Goal: Task Accomplishment & Management: Manage account settings

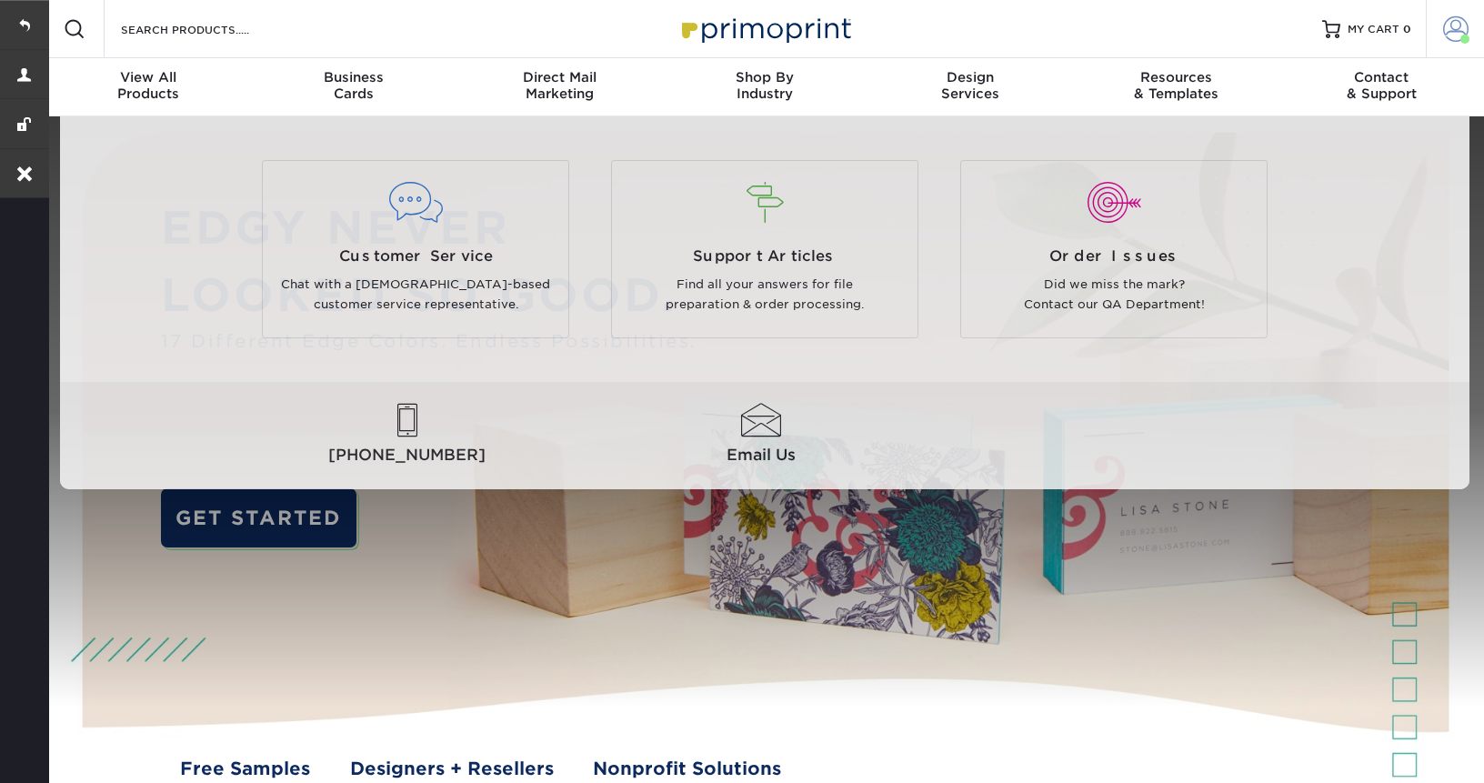
click at [1428, 38] on link "Account" at bounding box center [1455, 29] width 58 height 58
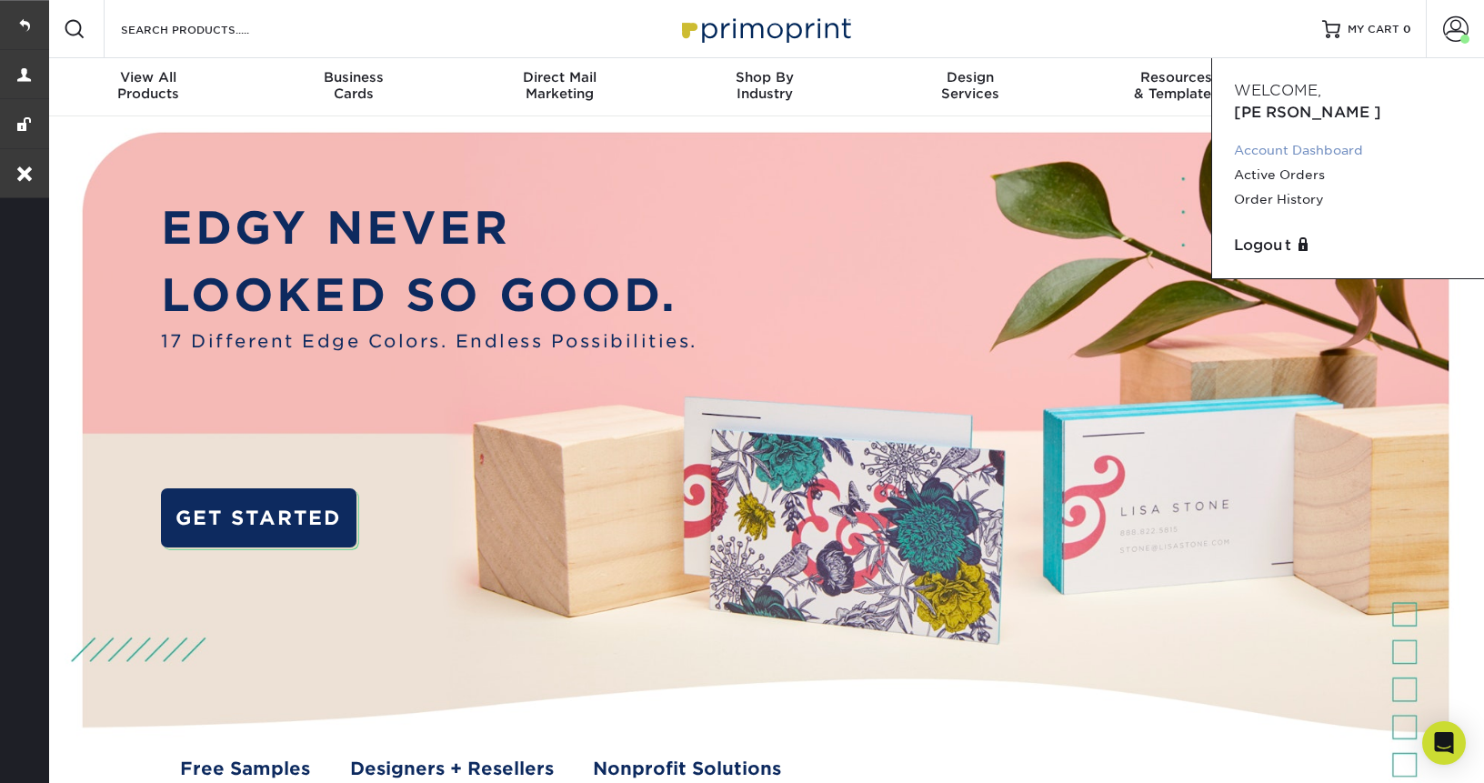
click at [1315, 138] on link "Account Dashboard" at bounding box center [1348, 150] width 228 height 25
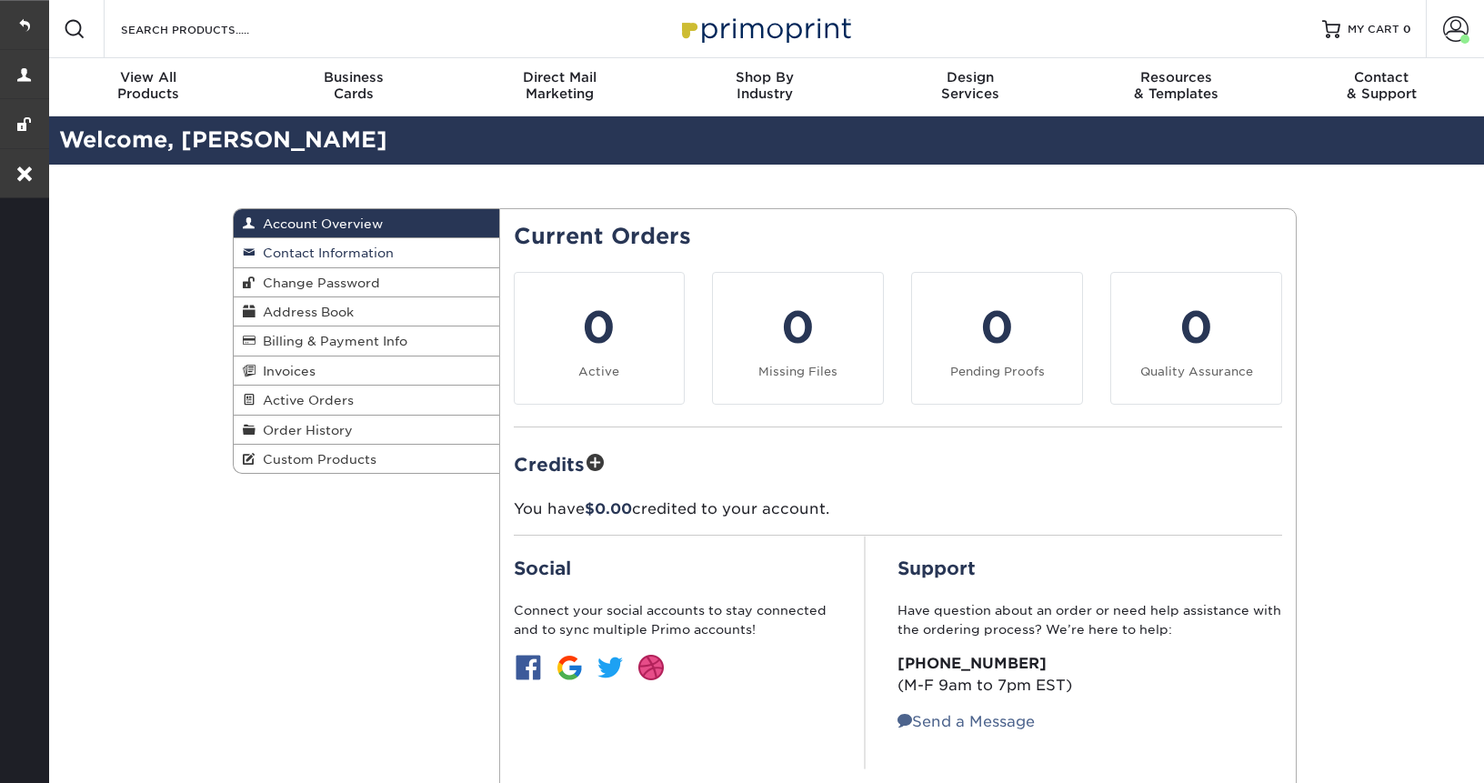
click at [314, 256] on span "Contact Information" at bounding box center [325, 253] width 138 height 15
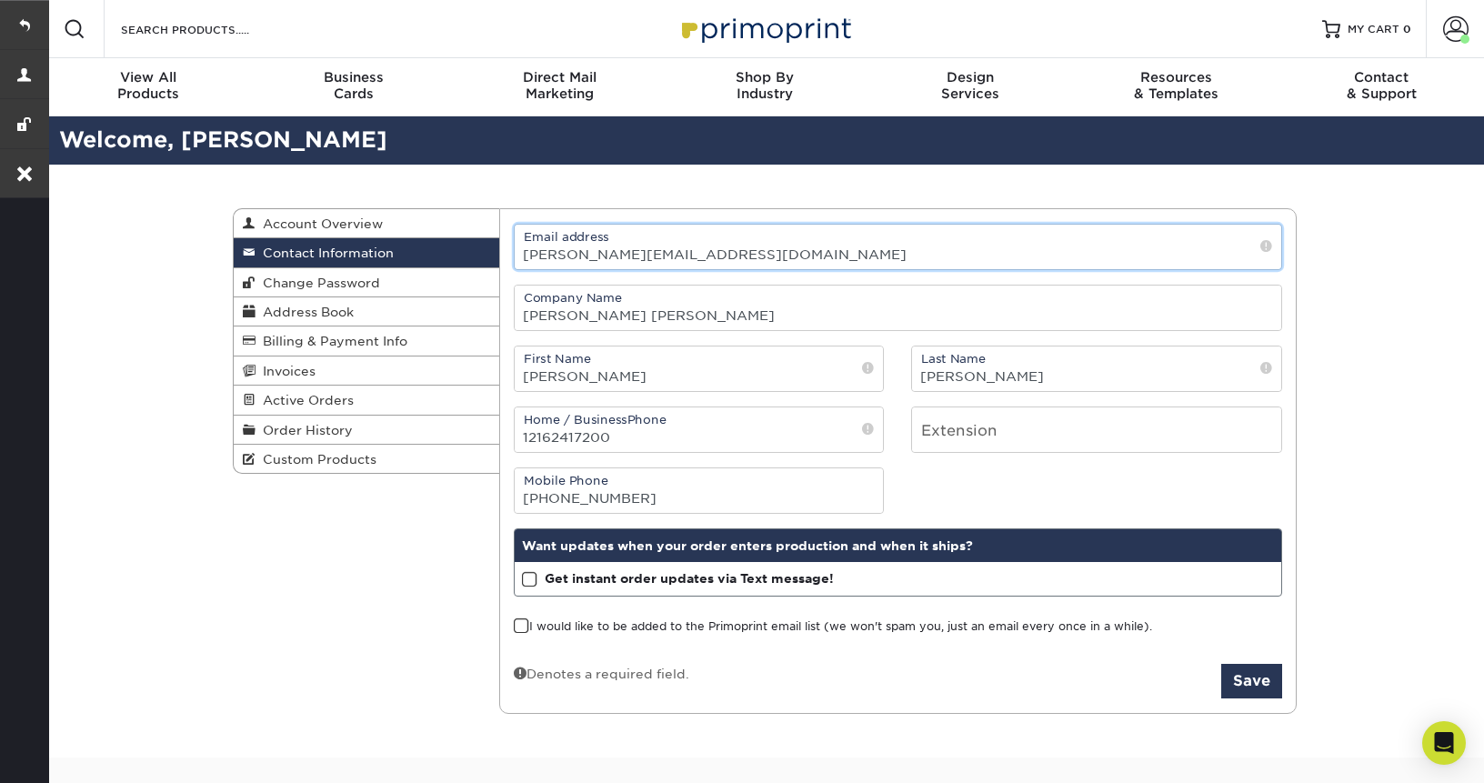
click at [688, 265] on input "nina@gwcreative.com" at bounding box center [899, 247] width 768 height 45
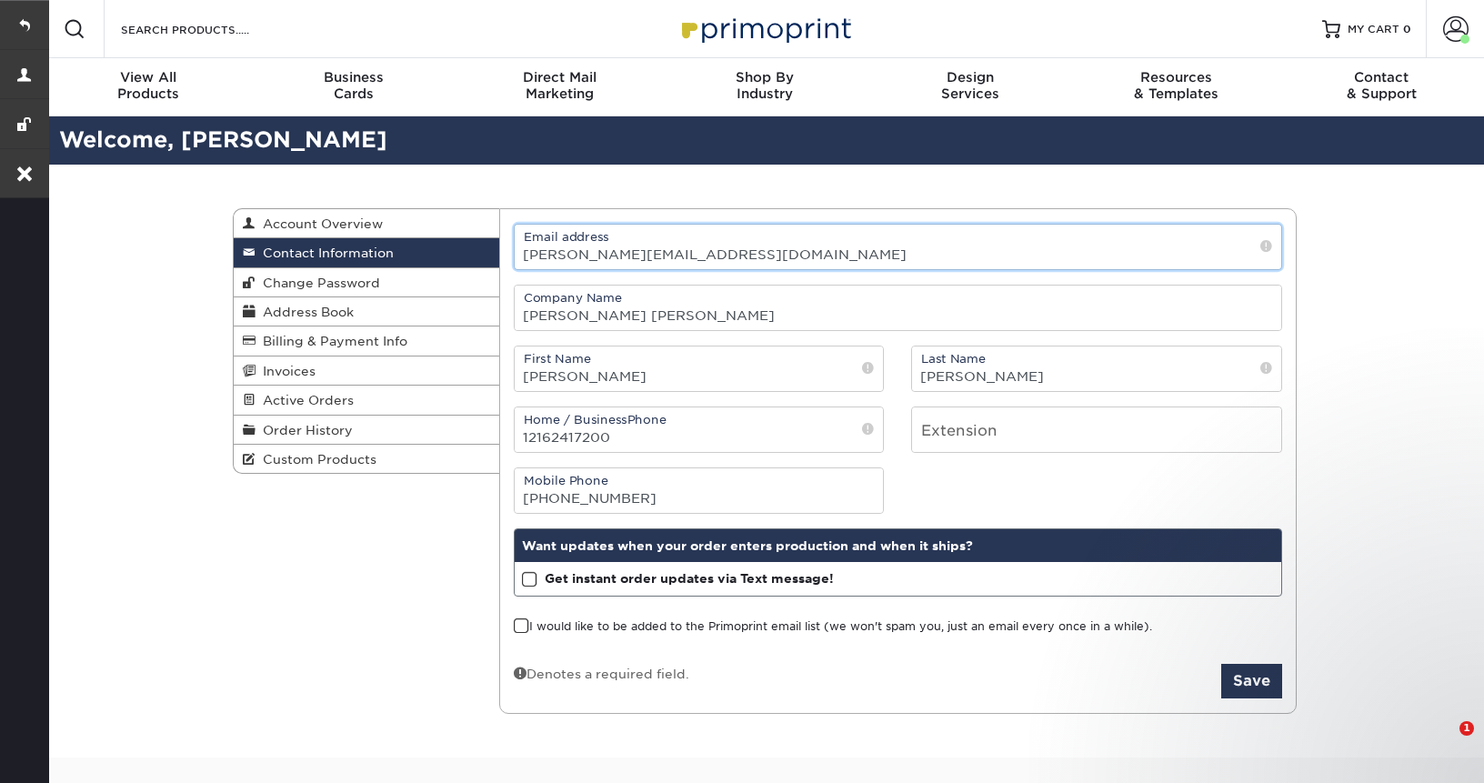
click at [688, 265] on input "nina@gwcreative.com" at bounding box center [899, 247] width 768 height 45
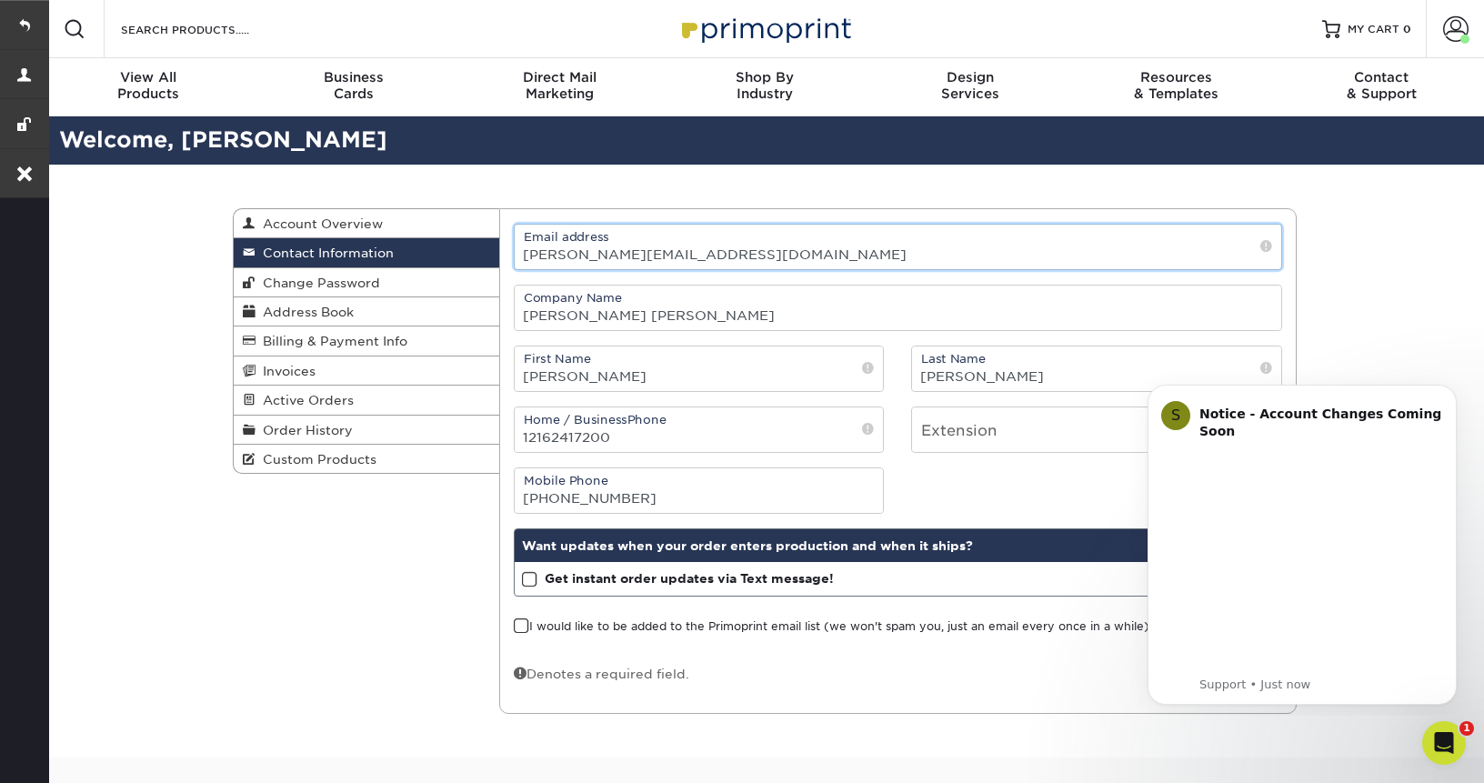
click at [688, 265] on input "nina@gwcreative.com" at bounding box center [899, 247] width 768 height 45
paste input "[PERSON_NAME]"
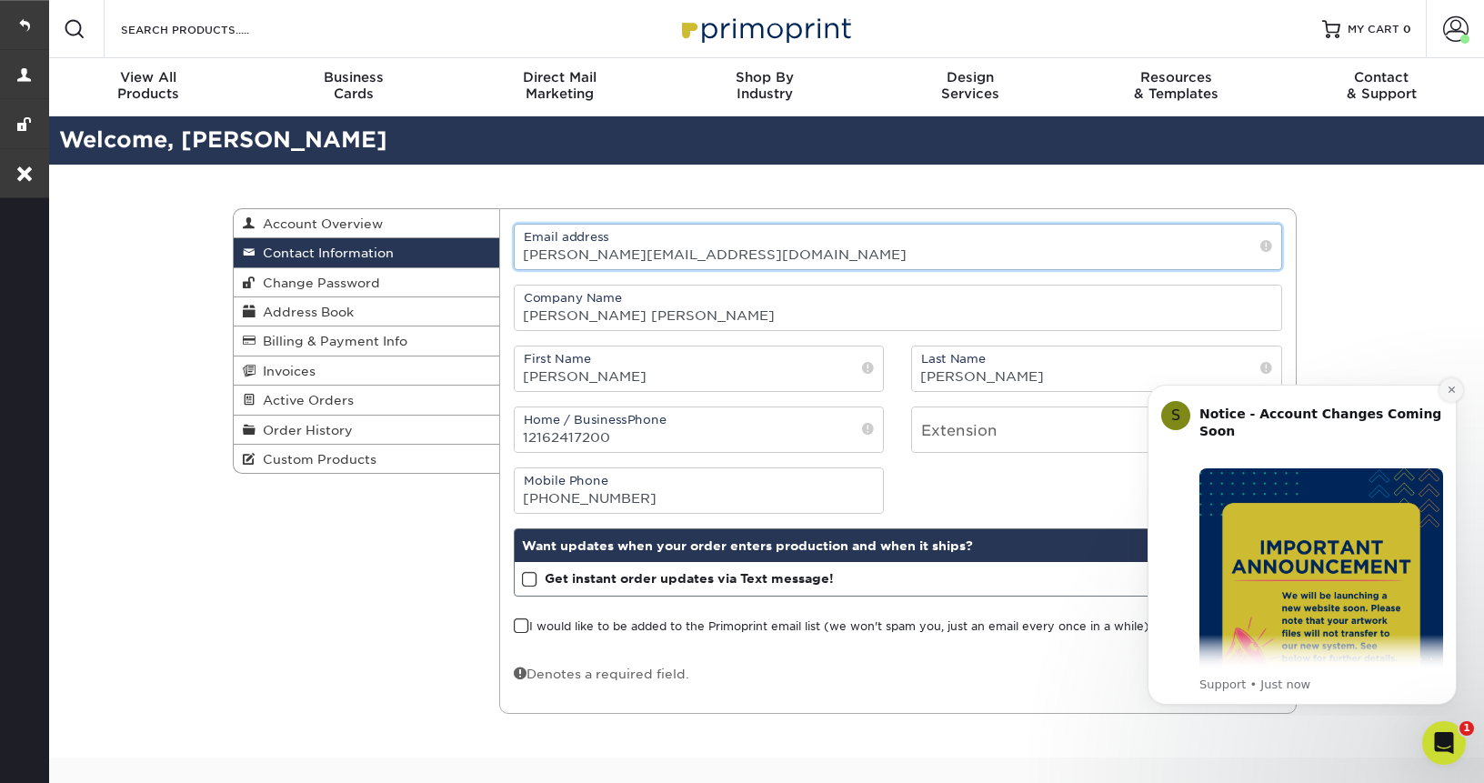
type input "[PERSON_NAME][EMAIL_ADDRESS][DOMAIN_NAME]"
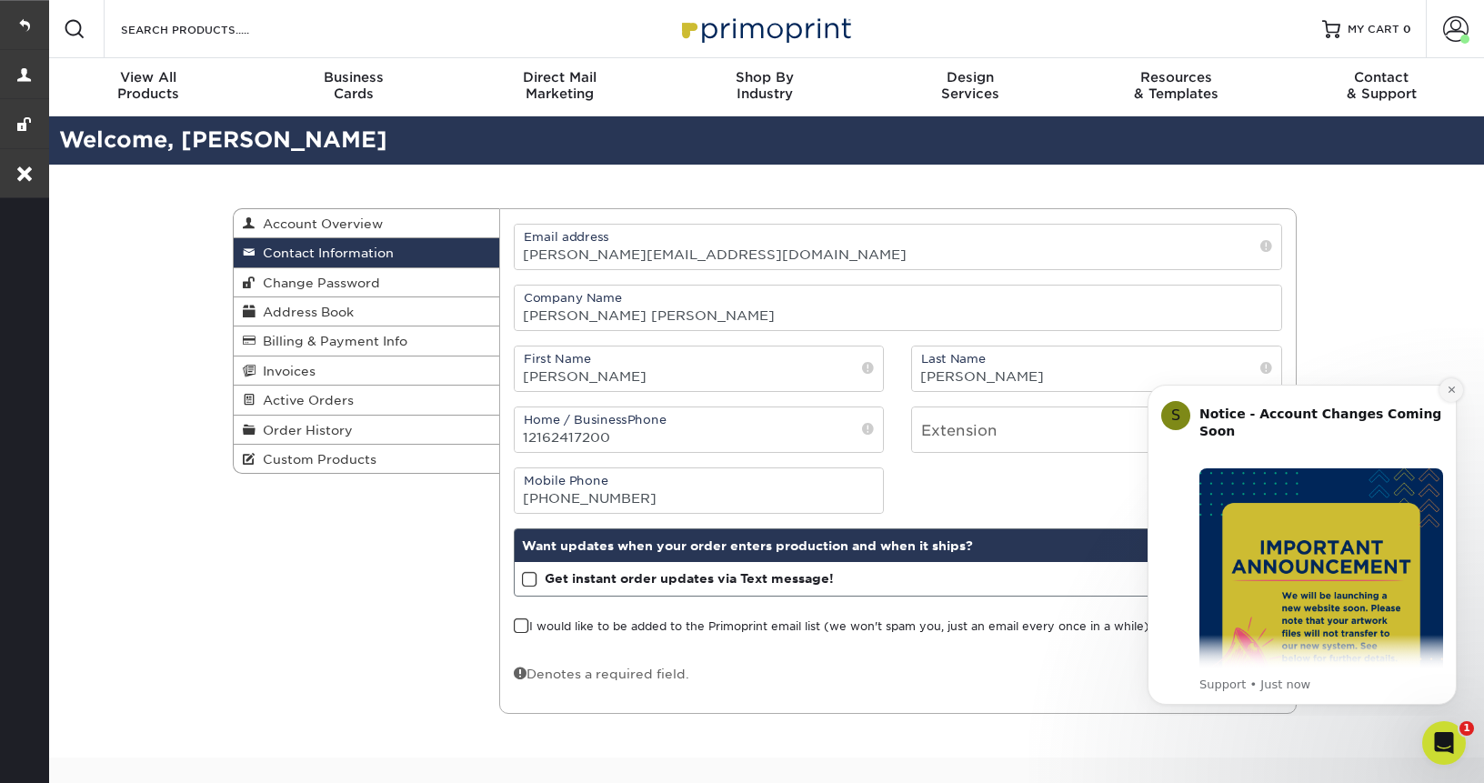
click at [1447, 387] on icon "Dismiss notification" at bounding box center [1452, 390] width 10 height 10
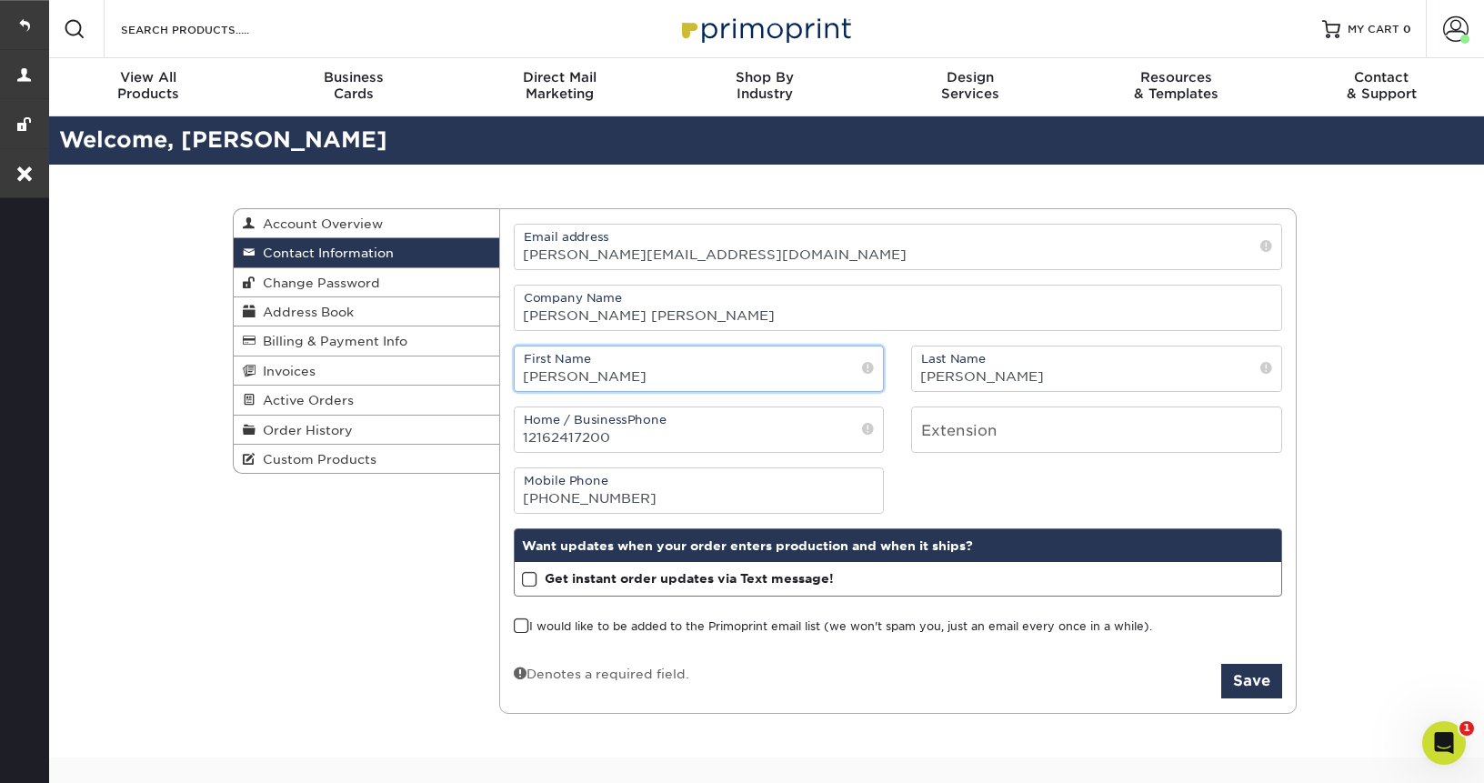
click at [589, 373] on input "Nina" at bounding box center [699, 369] width 369 height 45
type input "[PERSON_NAME]"
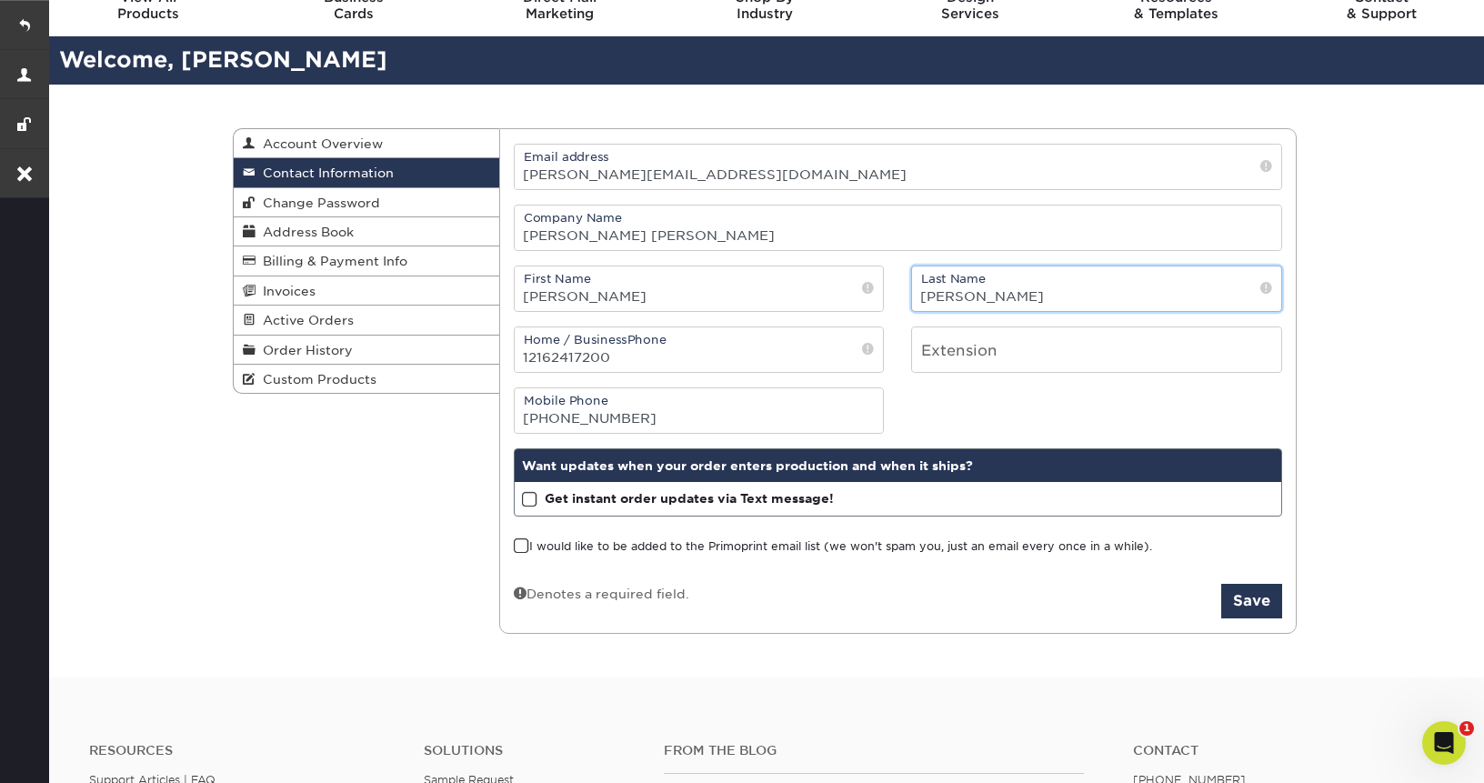
scroll to position [128, 0]
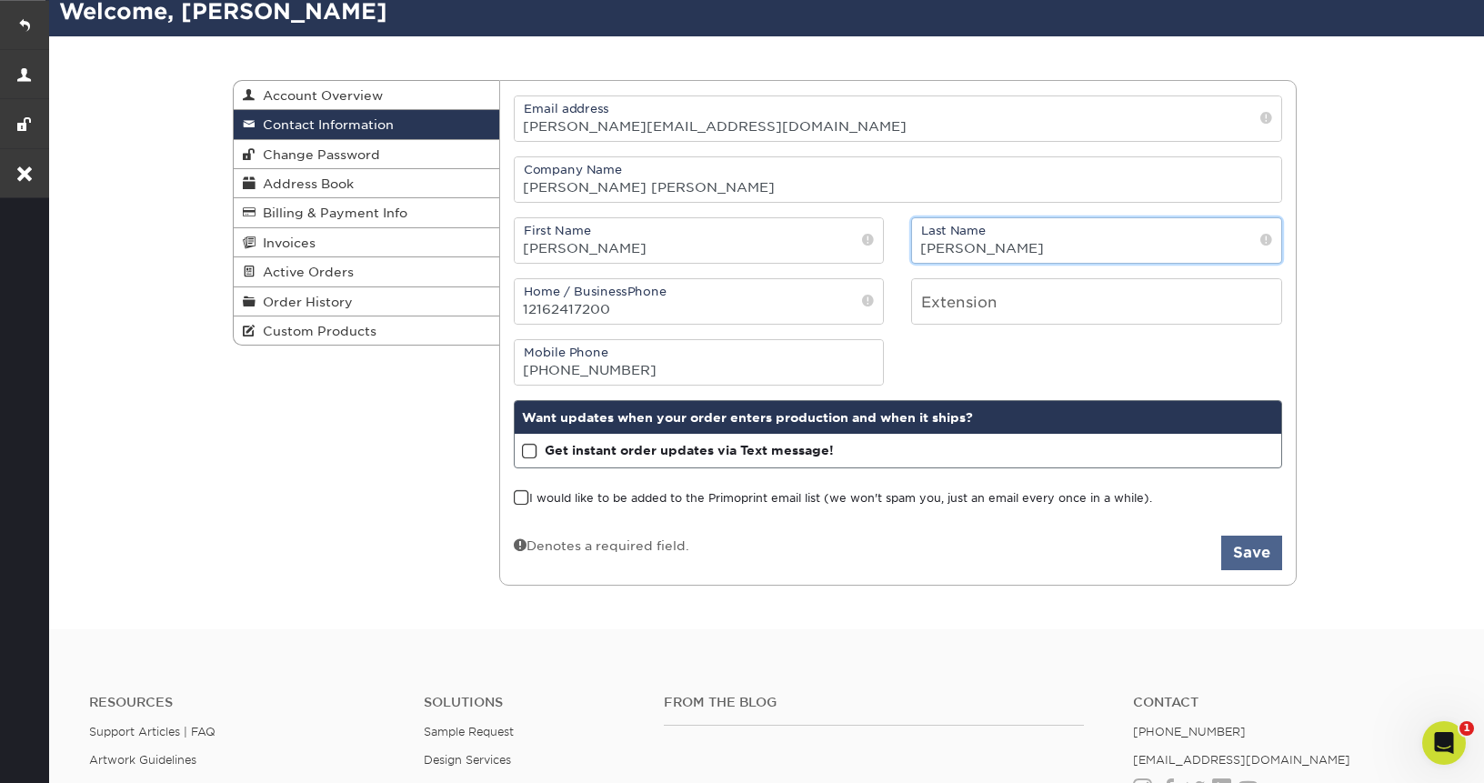
type input "[PERSON_NAME]"
click at [1251, 554] on button "Save" at bounding box center [1252, 553] width 61 height 35
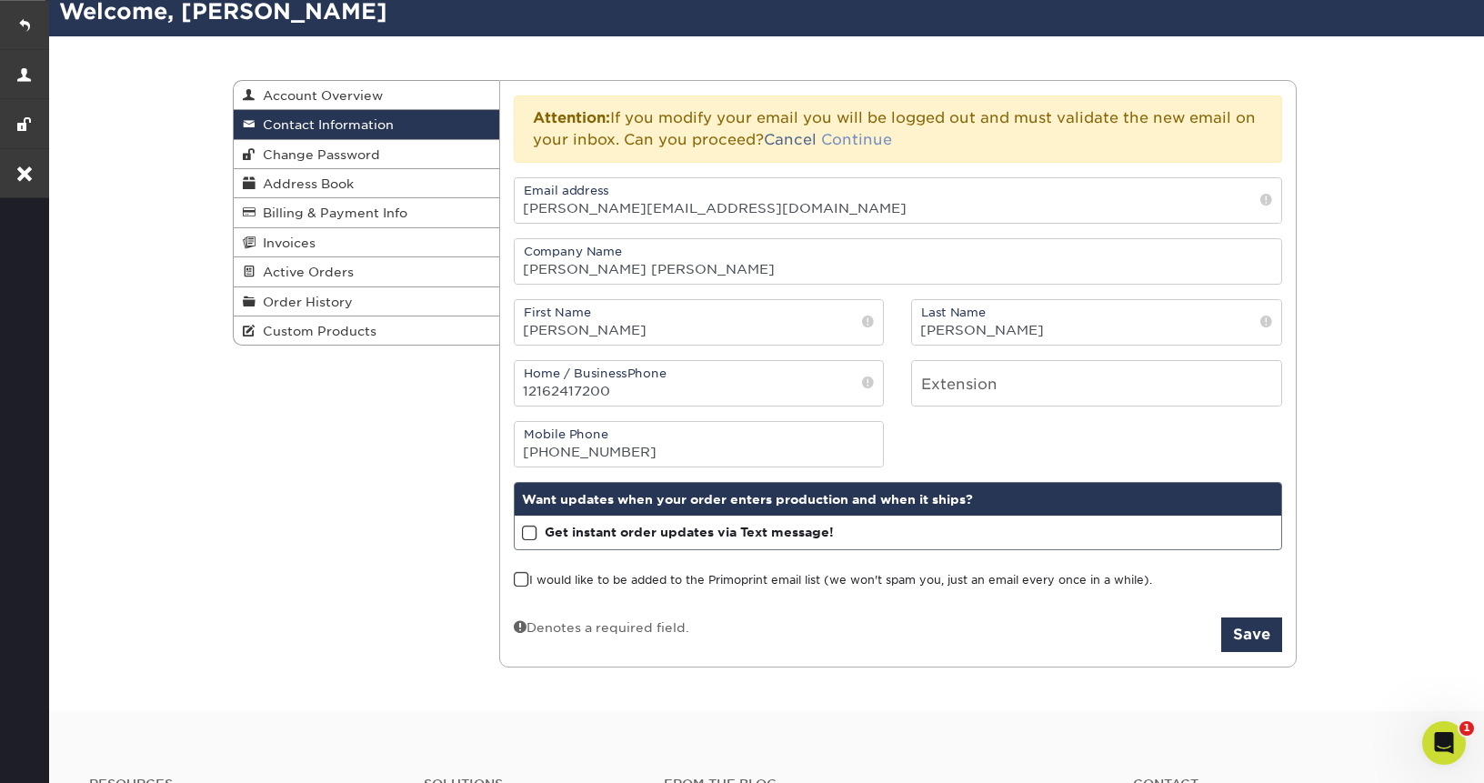
click at [868, 144] on link "Continue" at bounding box center [856, 139] width 71 height 17
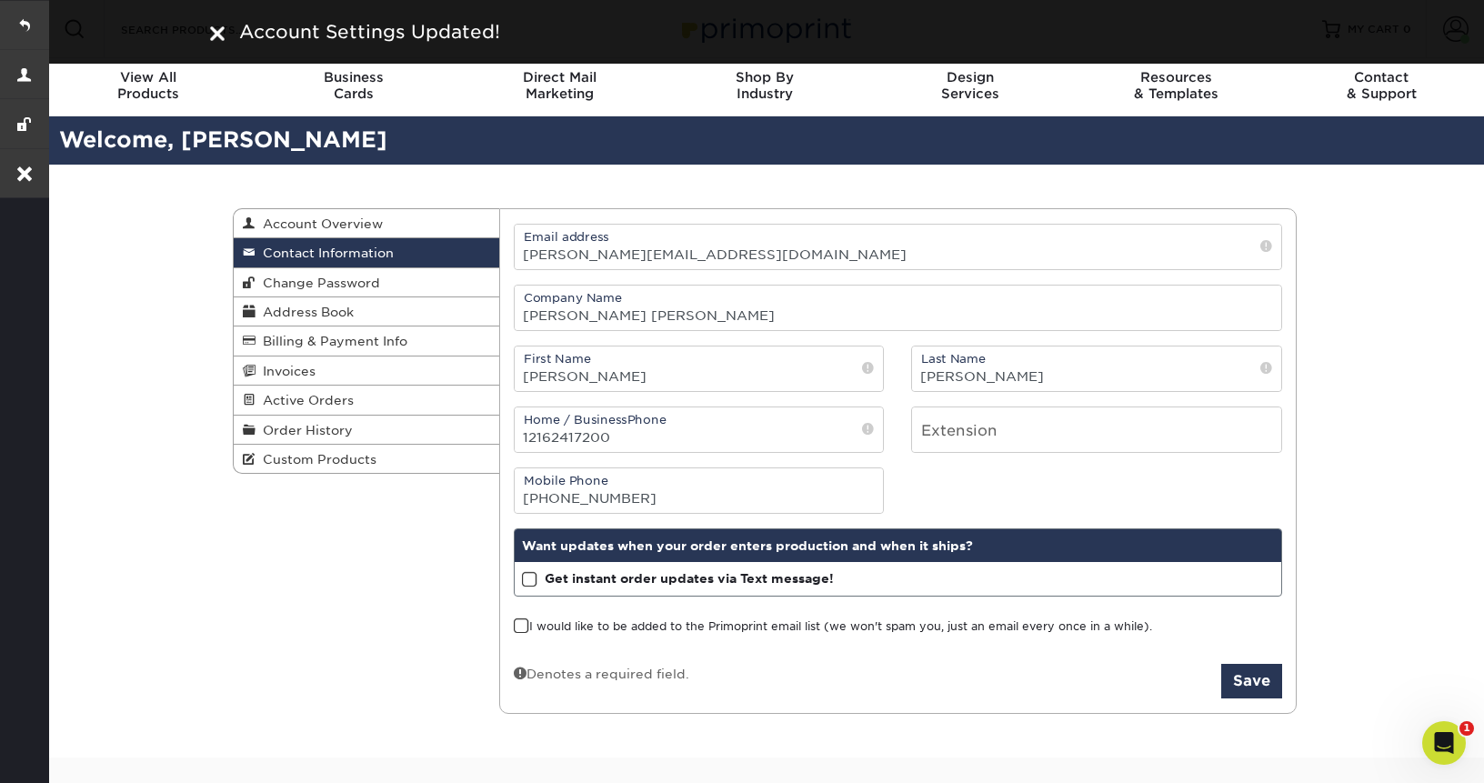
click at [132, 165] on div "Contact Information Account Overview Contact Information Change Password Addres…" at bounding box center [764, 462] width 1439 height 594
click at [8, 21] on link at bounding box center [24, 24] width 49 height 49
